Goal: Task Accomplishment & Management: Manage account settings

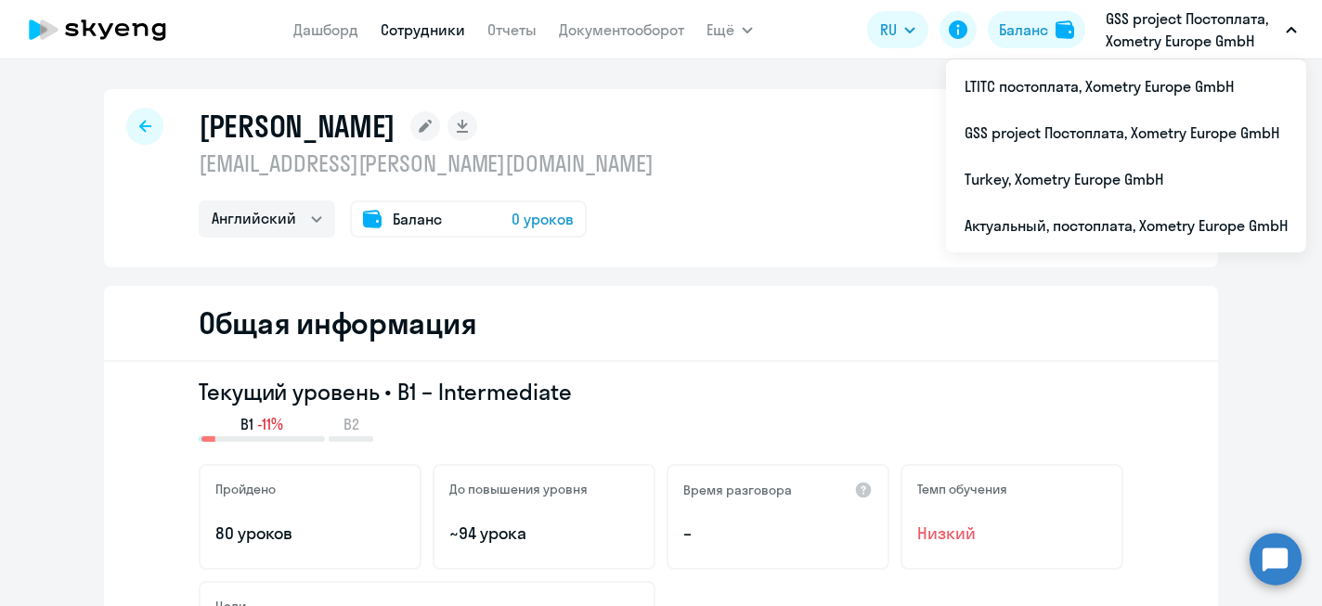
select select "english"
click at [498, 219] on div "Баланс 0 уроков" at bounding box center [468, 219] width 237 height 37
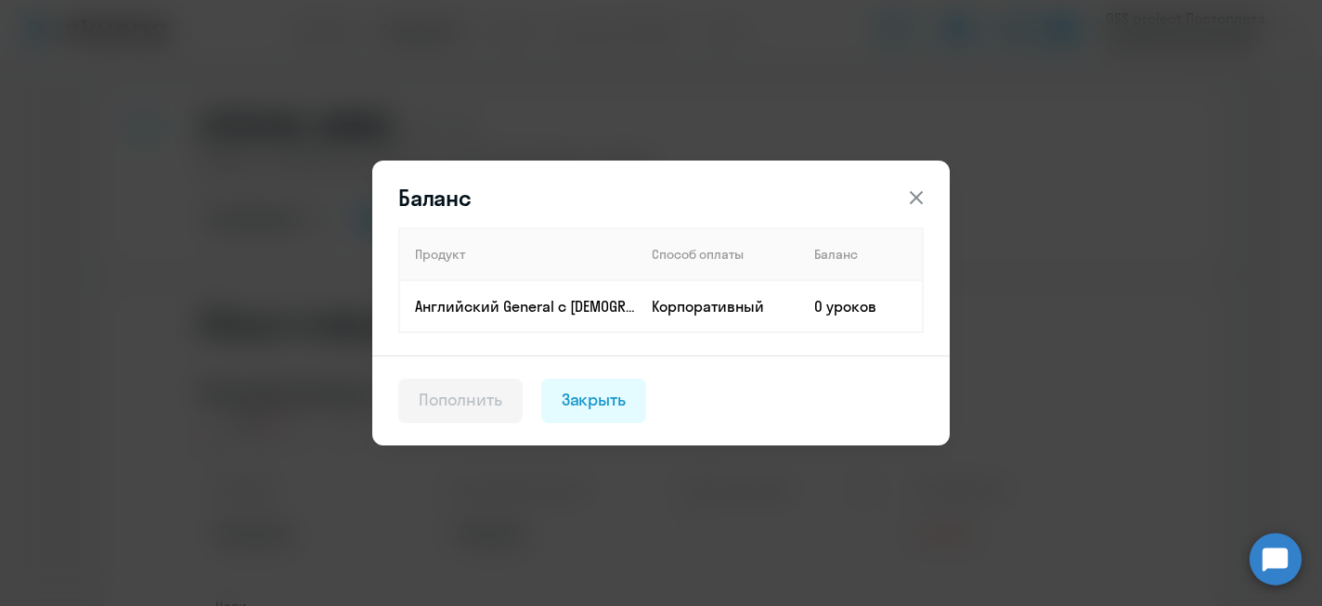
click at [915, 195] on icon at bounding box center [916, 197] width 13 height 13
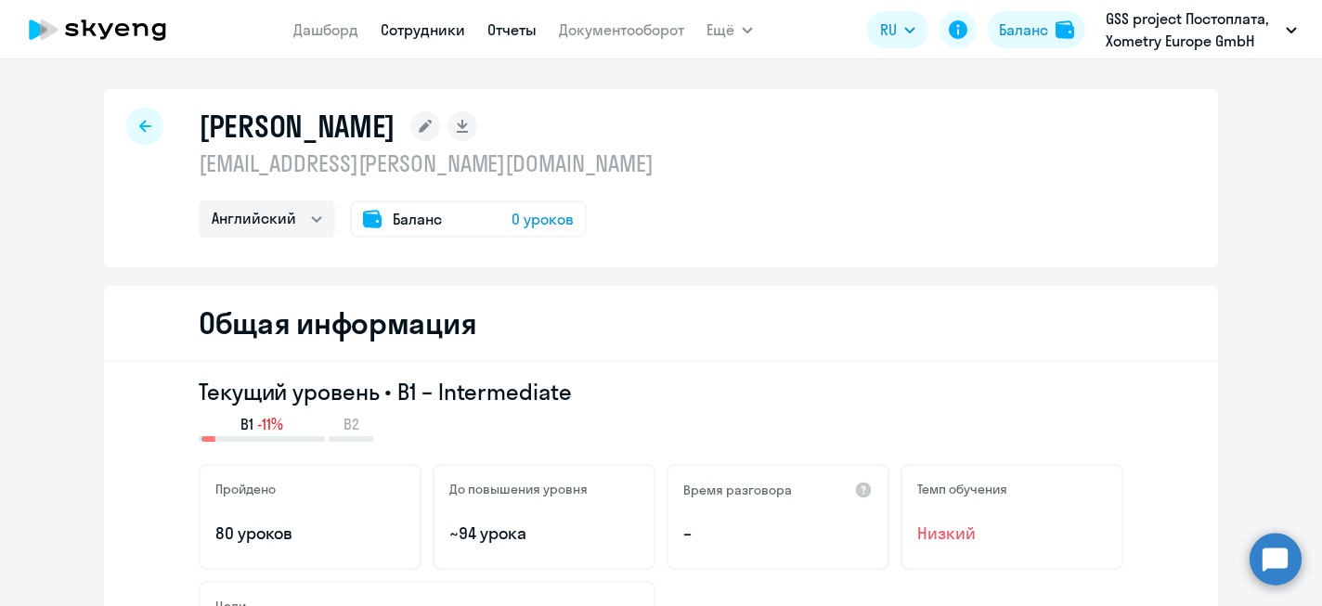
click at [519, 33] on link "Отчеты" at bounding box center [512, 29] width 49 height 19
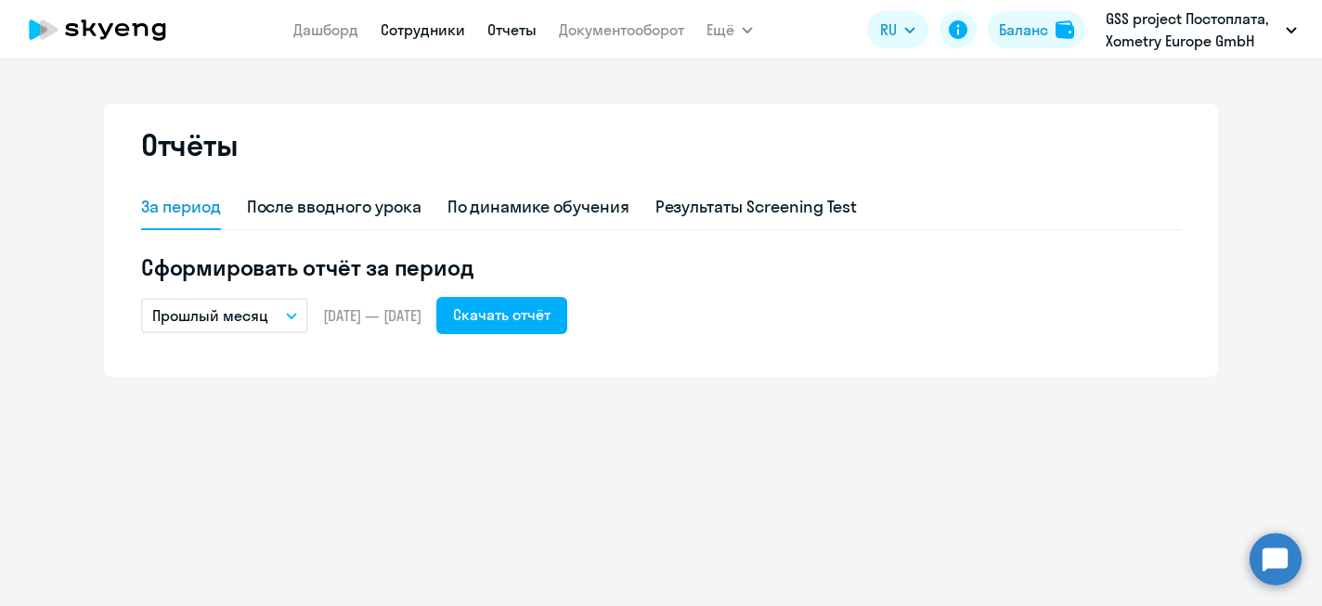
click at [428, 34] on link "Сотрудники" at bounding box center [423, 29] width 85 height 19
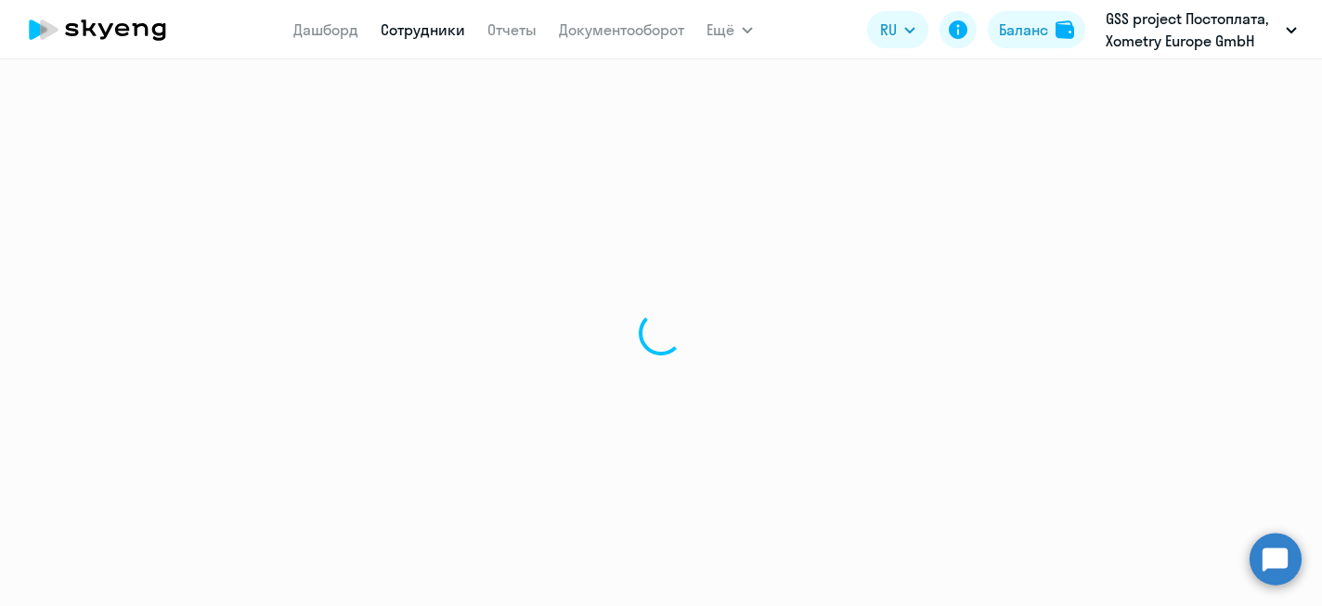
select select "30"
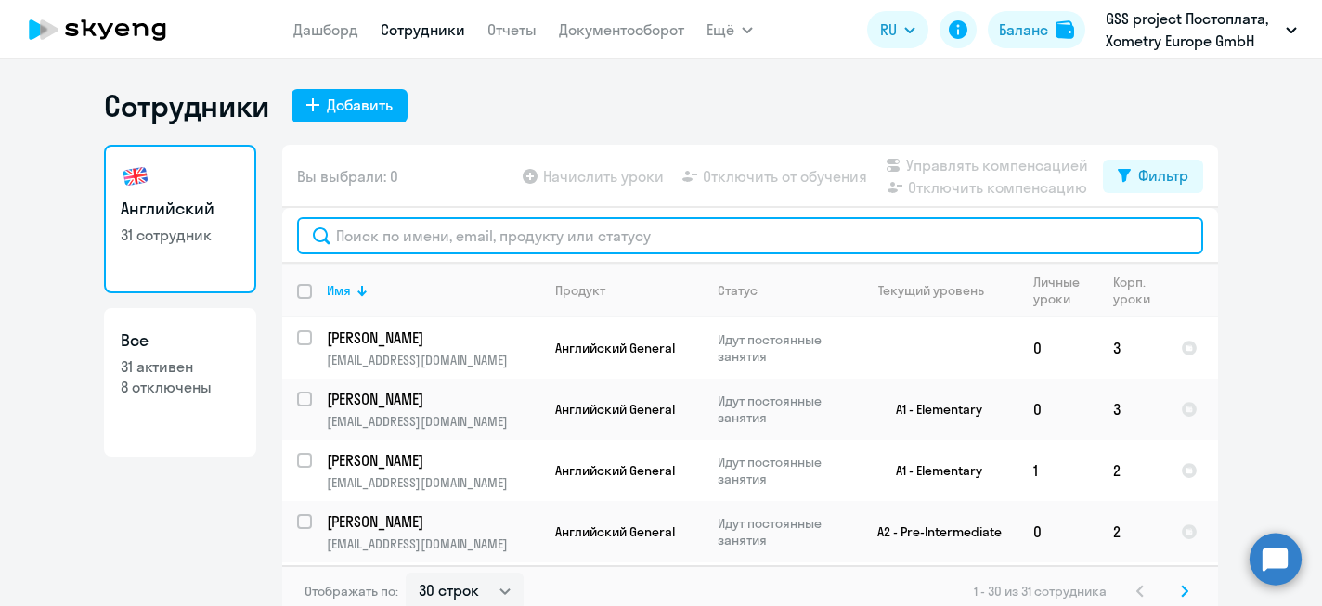
click at [392, 230] on input "text" at bounding box center [750, 235] width 906 height 37
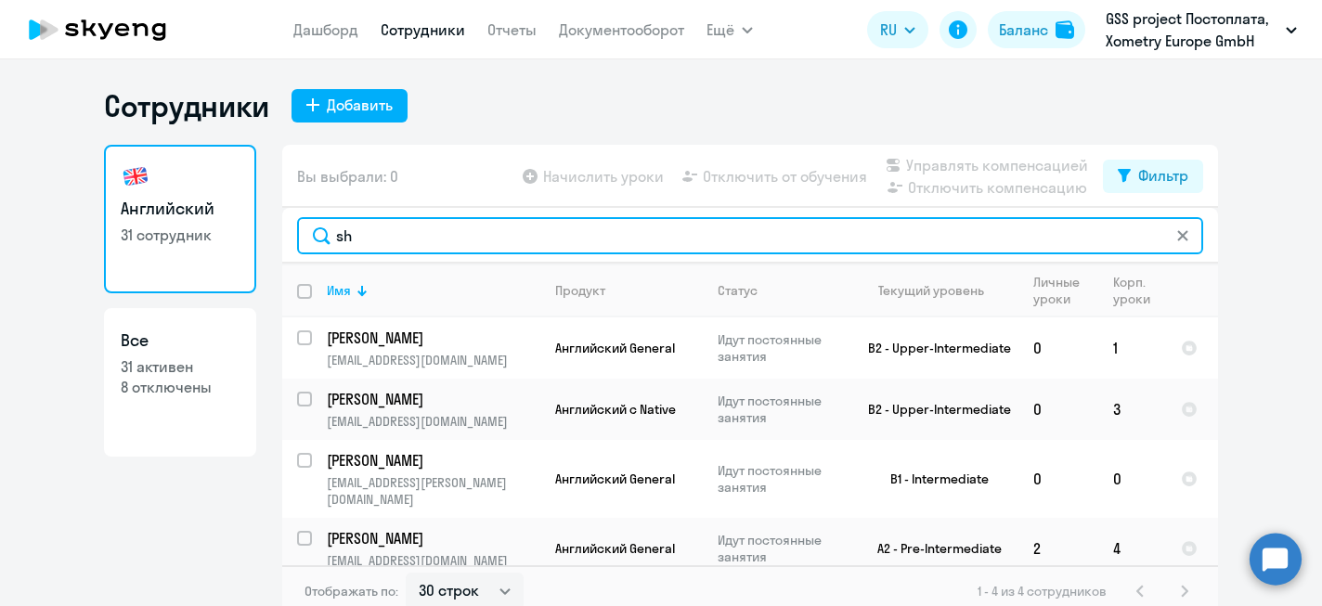
type input "s"
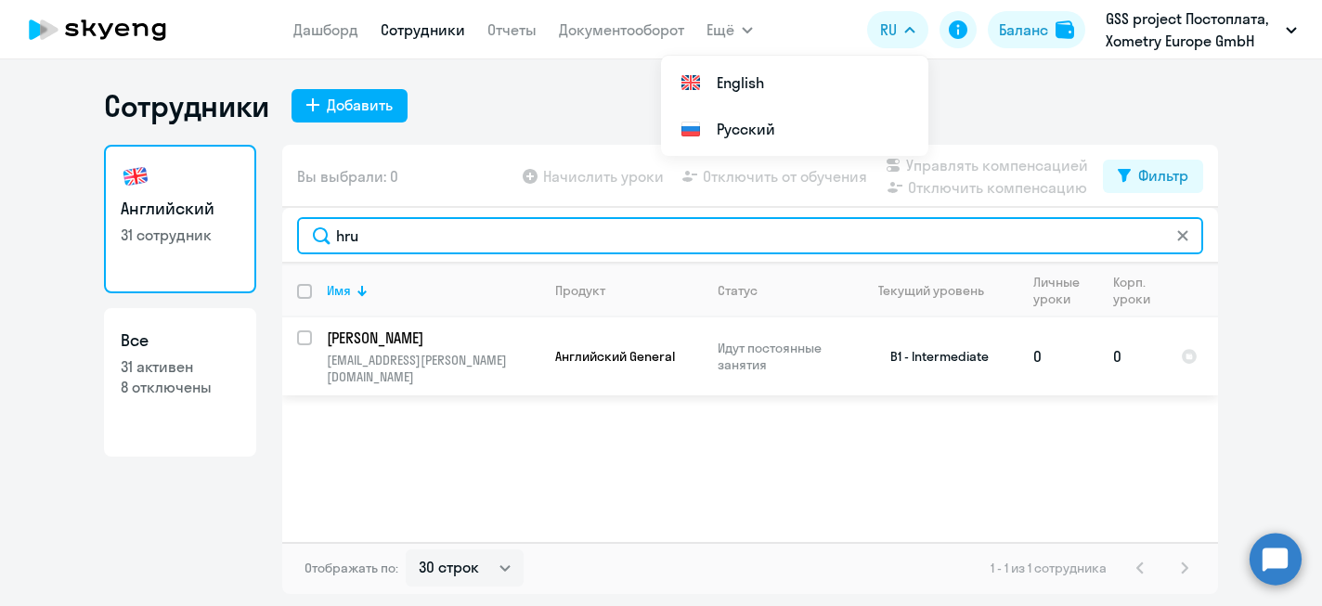
type input "hru"
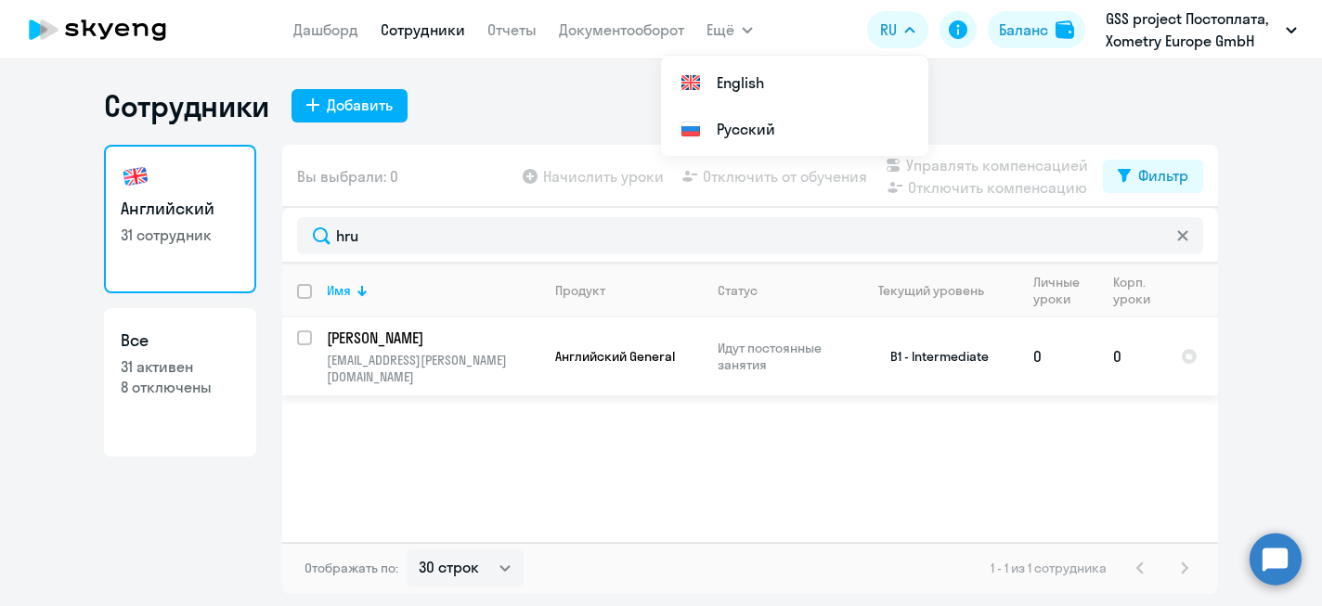
click at [310, 336] on input "select row 39781736" at bounding box center [315, 349] width 37 height 37
checkbox input "true"
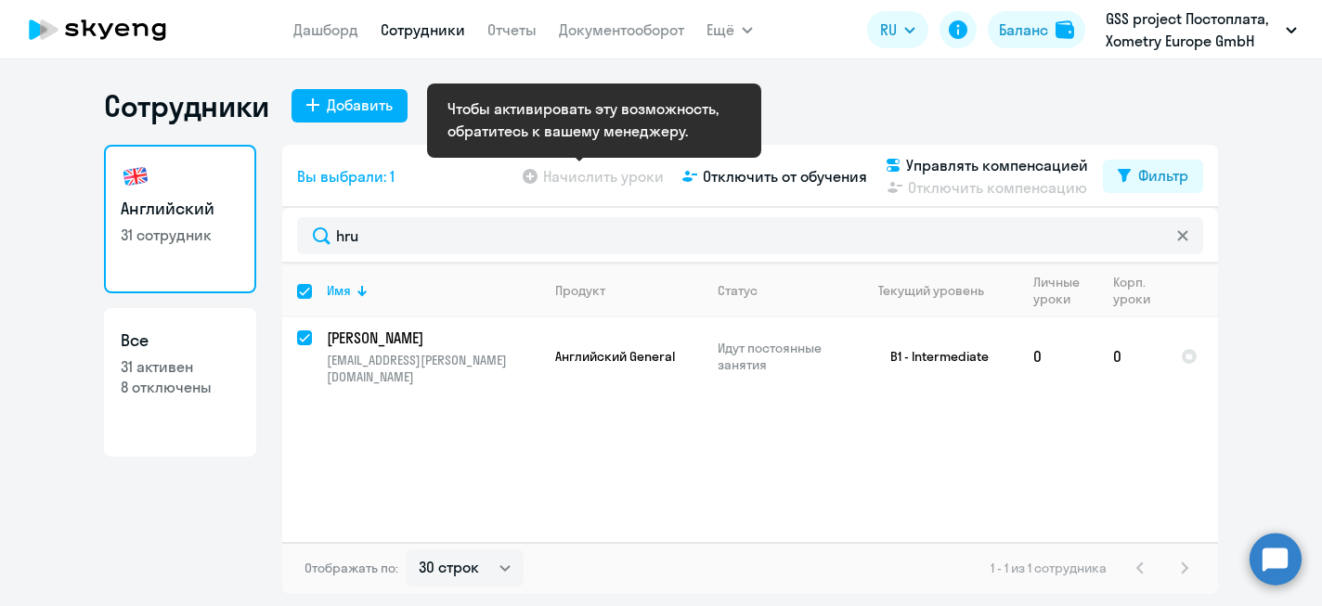
click at [599, 176] on app-table-action-button "Начислить уроки" at bounding box center [591, 176] width 145 height 22
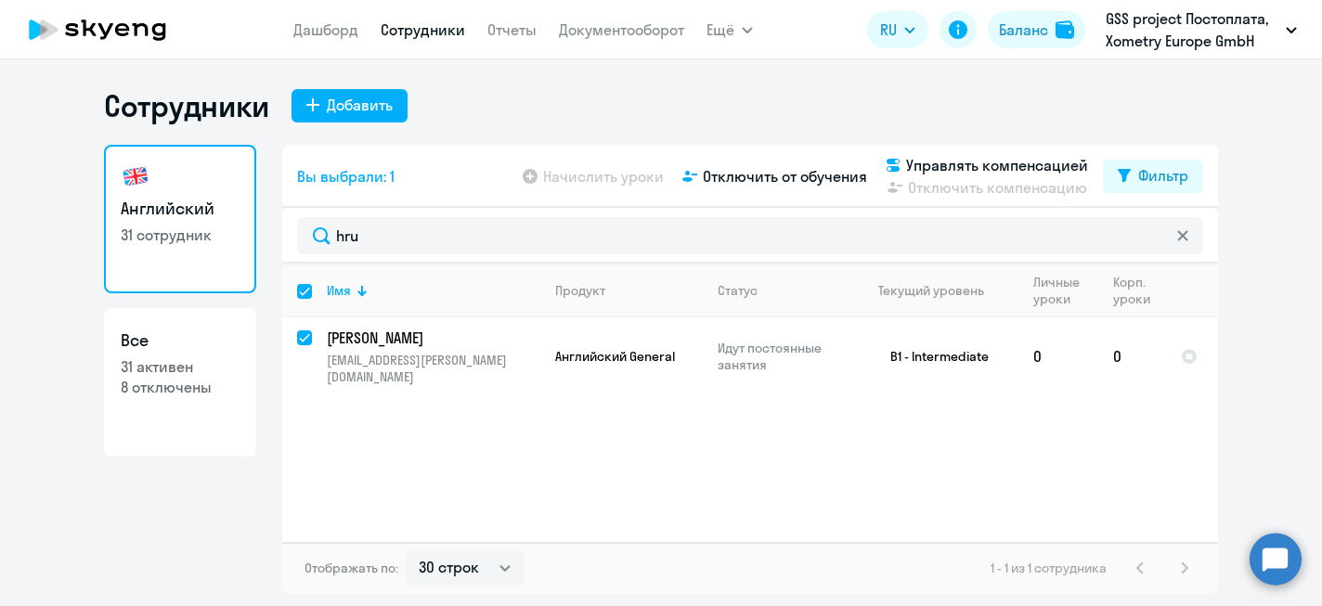
click at [913, 109] on div "Сотрудники Добавить" at bounding box center [661, 105] width 1114 height 37
